Goal: Task Accomplishment & Management: Use online tool/utility

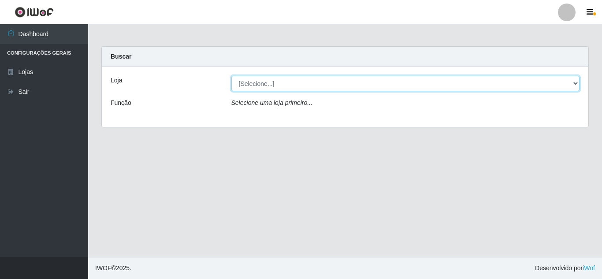
click at [291, 85] on select "[Selecione...] Rede Compras Supermercados - LOJA 5" at bounding box center [405, 83] width 349 height 15
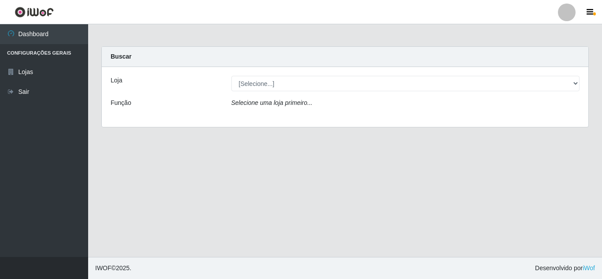
click at [305, 117] on div "Loja [Selecione...] Rede Compras Supermercados - LOJA 5 Função Selecione uma lo…" at bounding box center [345, 97] width 487 height 60
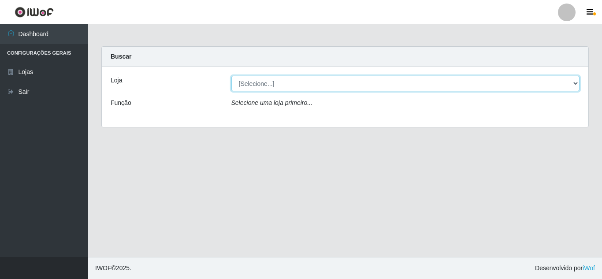
click at [302, 86] on select "[Selecione...] Rede Compras Supermercados - LOJA 5" at bounding box center [405, 83] width 349 height 15
select select "397"
click at [231, 76] on select "[Selecione...] Rede Compras Supermercados - LOJA 5" at bounding box center [405, 83] width 349 height 15
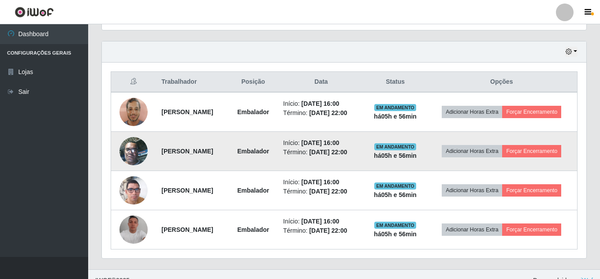
scroll to position [306, 0]
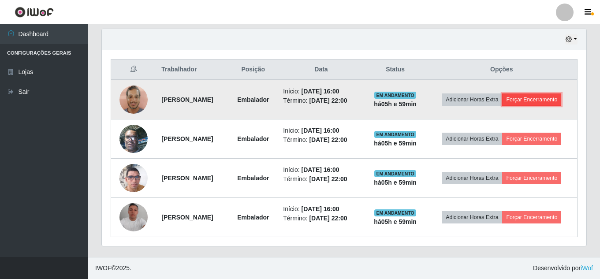
click at [544, 97] on button "Forçar Encerramento" at bounding box center [531, 99] width 59 height 12
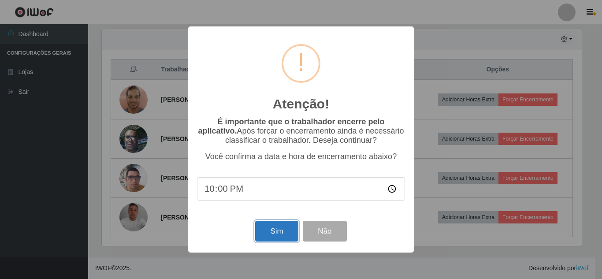
click at [282, 227] on button "Sim" at bounding box center [276, 231] width 43 height 21
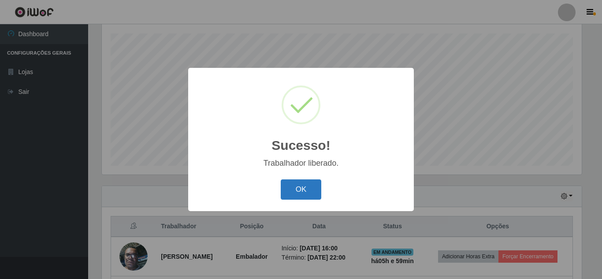
click at [319, 185] on button "OK" at bounding box center [301, 189] width 41 height 21
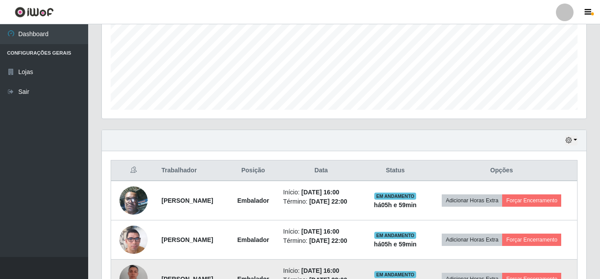
scroll to position [267, 0]
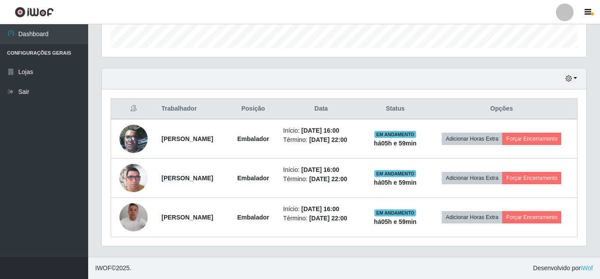
click at [204, 75] on div "Hoje 1 dia 3 dias 1 Semana Não encerrados" at bounding box center [344, 78] width 484 height 21
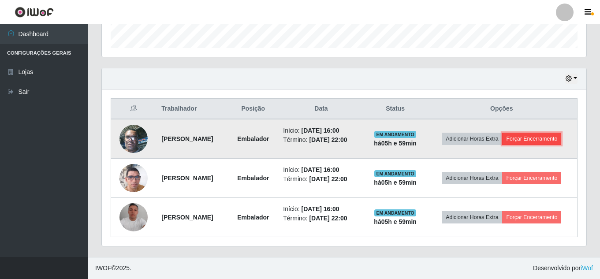
click at [520, 145] on button "Forçar Encerramento" at bounding box center [531, 139] width 59 height 12
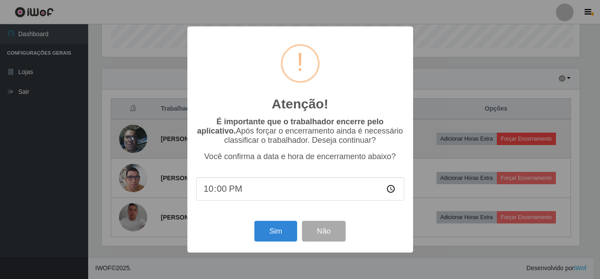
scroll to position [183, 480]
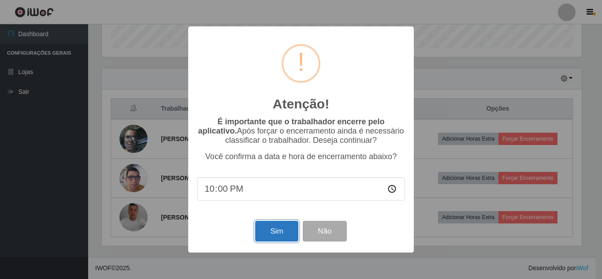
click at [266, 237] on button "Sim" at bounding box center [276, 231] width 43 height 21
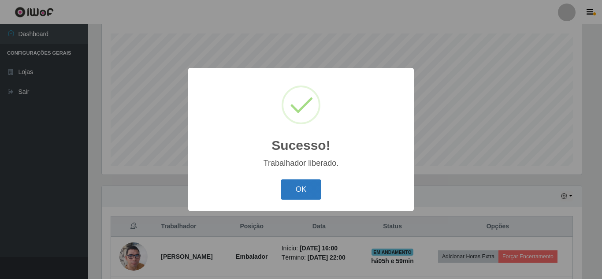
click at [304, 186] on button "OK" at bounding box center [301, 189] width 41 height 21
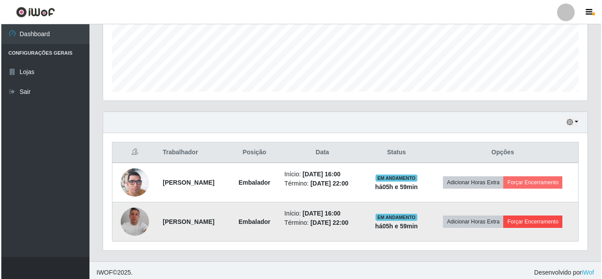
scroll to position [228, 0]
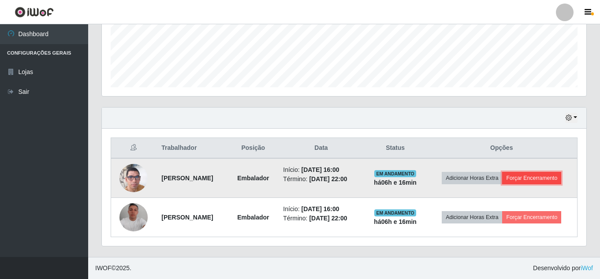
click at [556, 180] on button "Forçar Encerramento" at bounding box center [531, 178] width 59 height 12
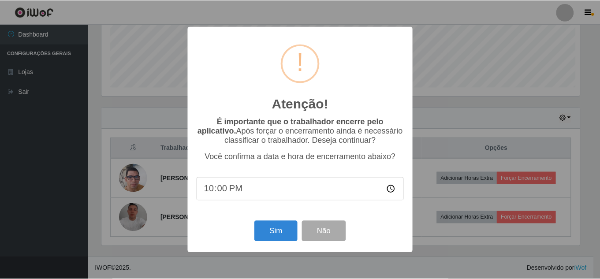
scroll to position [183, 480]
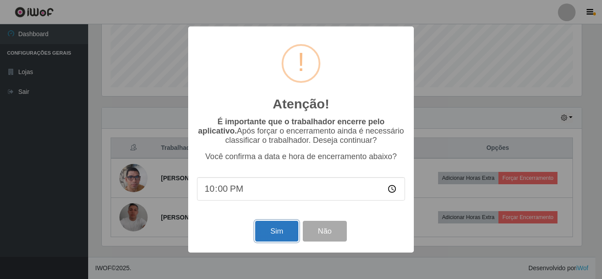
click at [263, 238] on button "Sim" at bounding box center [276, 231] width 43 height 21
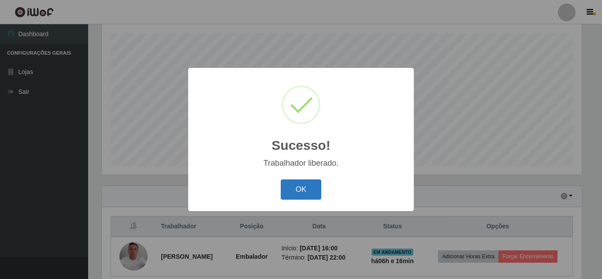
click at [308, 186] on button "OK" at bounding box center [301, 189] width 41 height 21
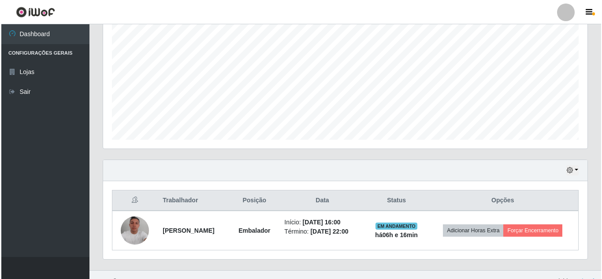
scroll to position [189, 0]
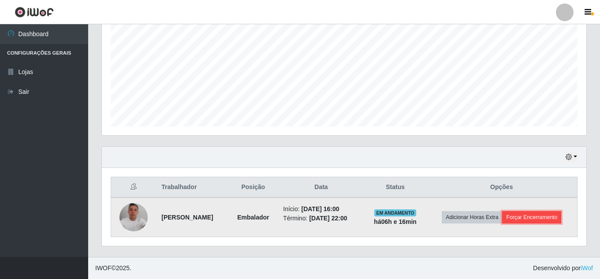
click at [539, 214] on button "Forçar Encerramento" at bounding box center [531, 217] width 59 height 12
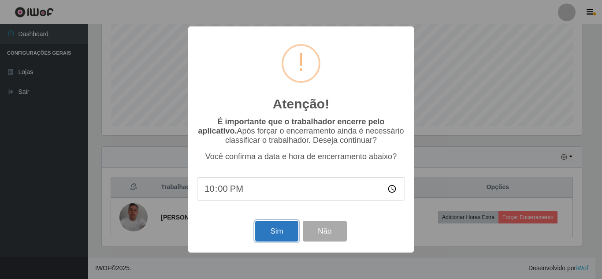
click at [282, 231] on button "Sim" at bounding box center [276, 231] width 43 height 21
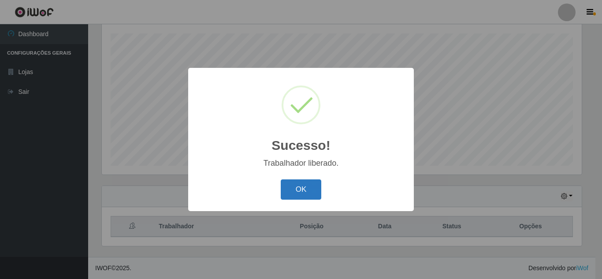
click at [303, 186] on button "OK" at bounding box center [301, 189] width 41 height 21
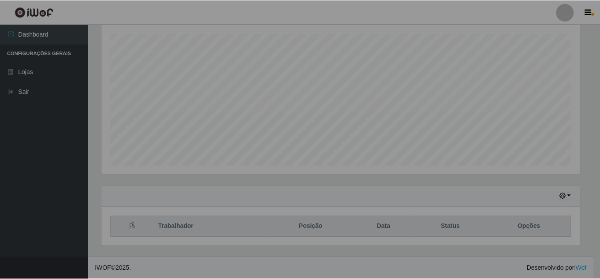
scroll to position [183, 484]
